Goal: Information Seeking & Learning: Find specific fact

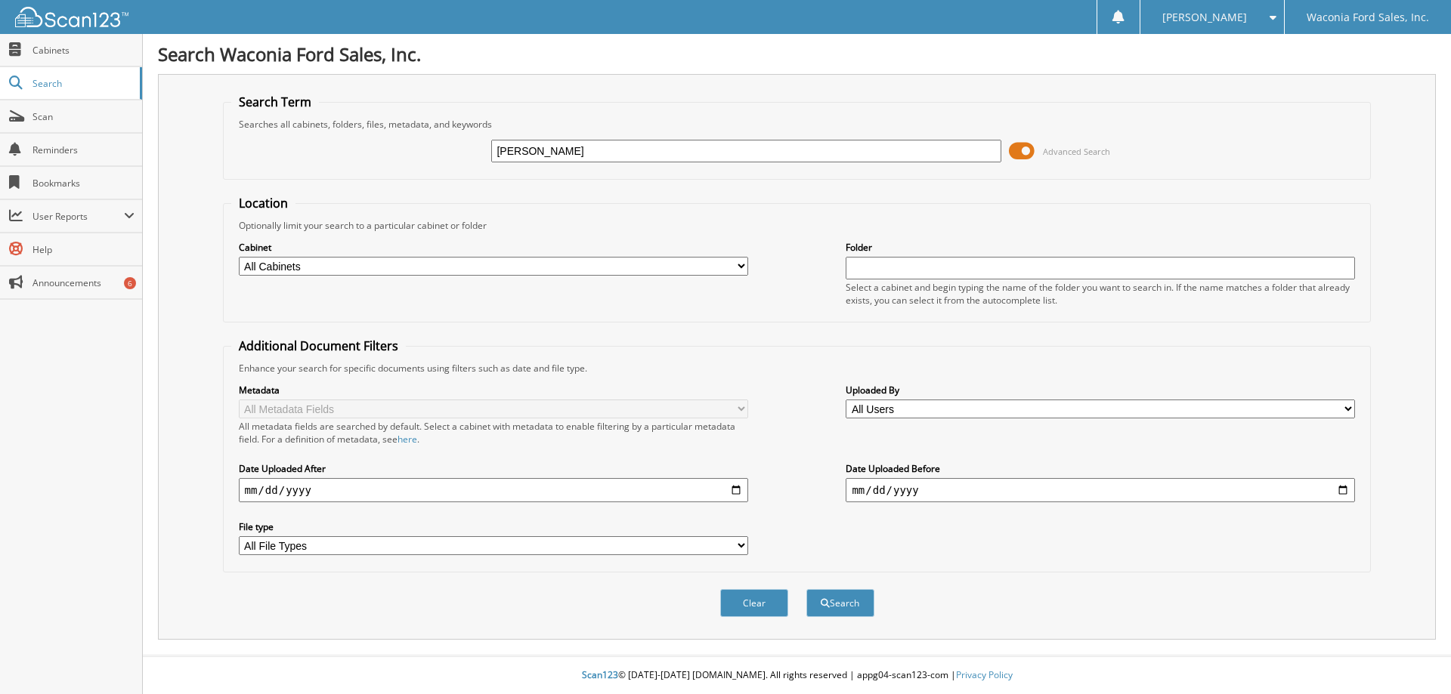
type input "[PERSON_NAME]"
click at [806, 589] on button "Search" at bounding box center [840, 603] width 68 height 28
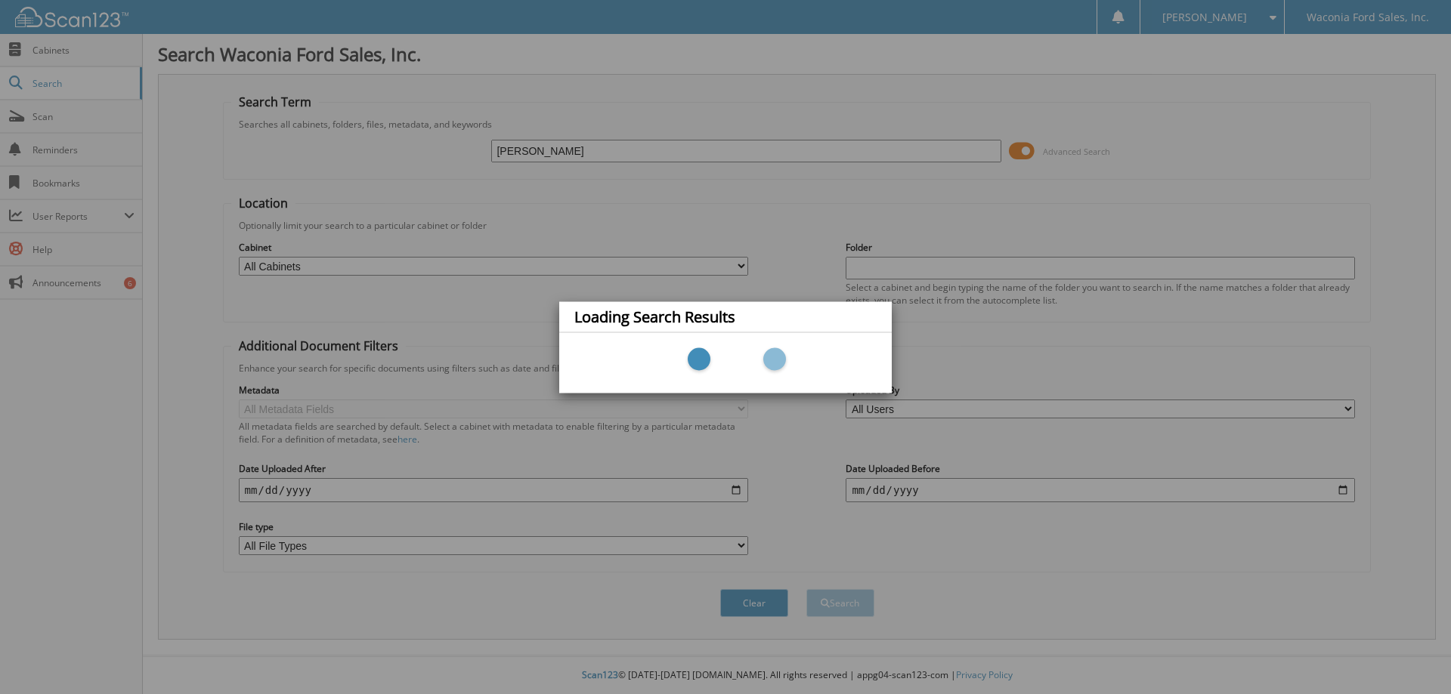
click at [715, 216] on div "Loading Search Results" at bounding box center [725, 347] width 1451 height 694
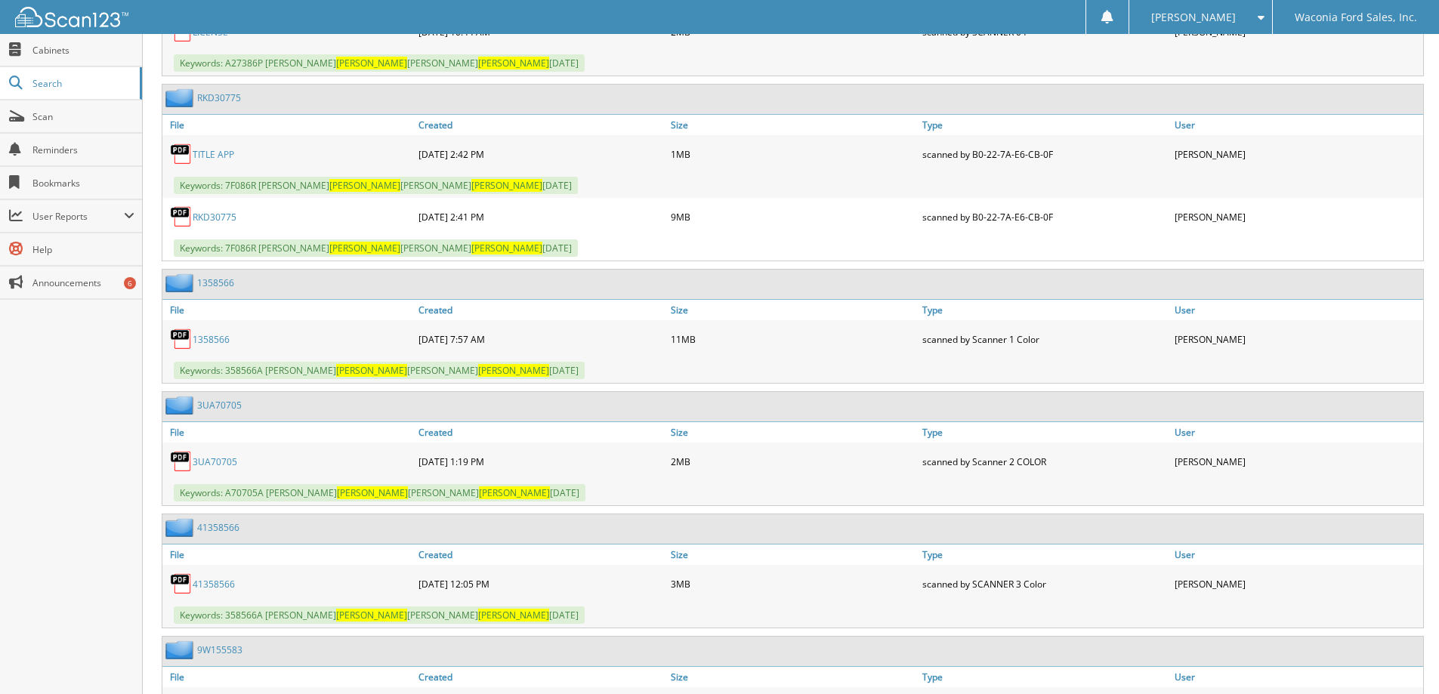
scroll to position [1058, 0]
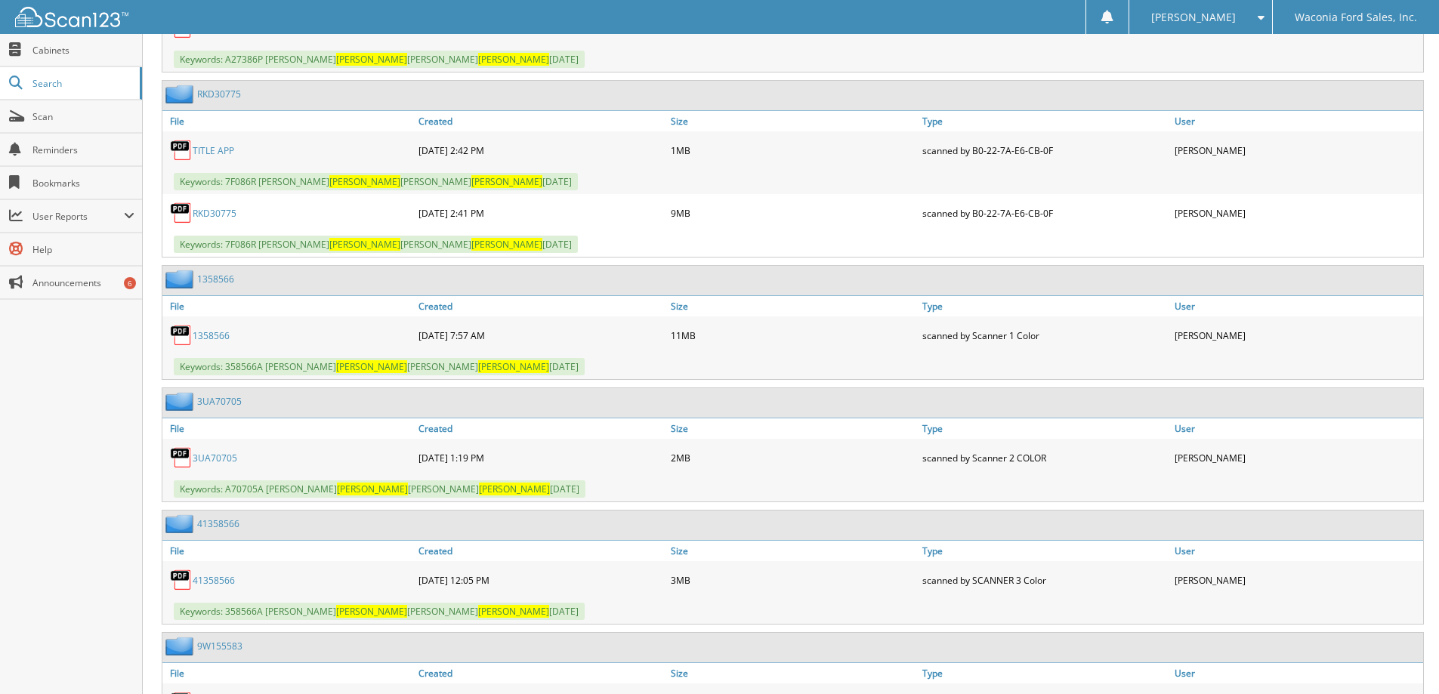
click at [212, 215] on link "RKD30775" at bounding box center [215, 213] width 44 height 13
